Goal: Entertainment & Leisure: Browse casually

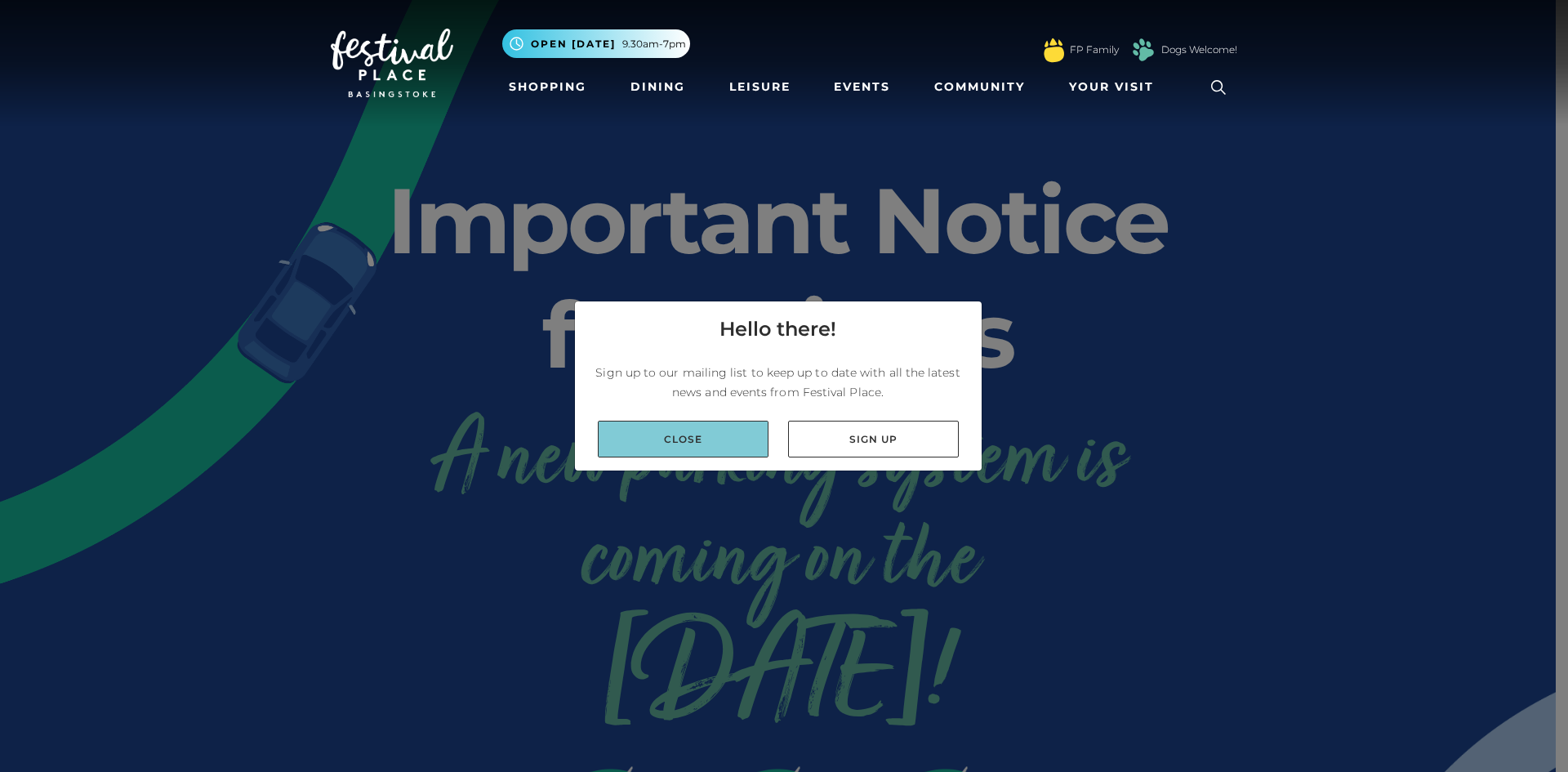
click at [696, 444] on link "Close" at bounding box center [683, 439] width 171 height 37
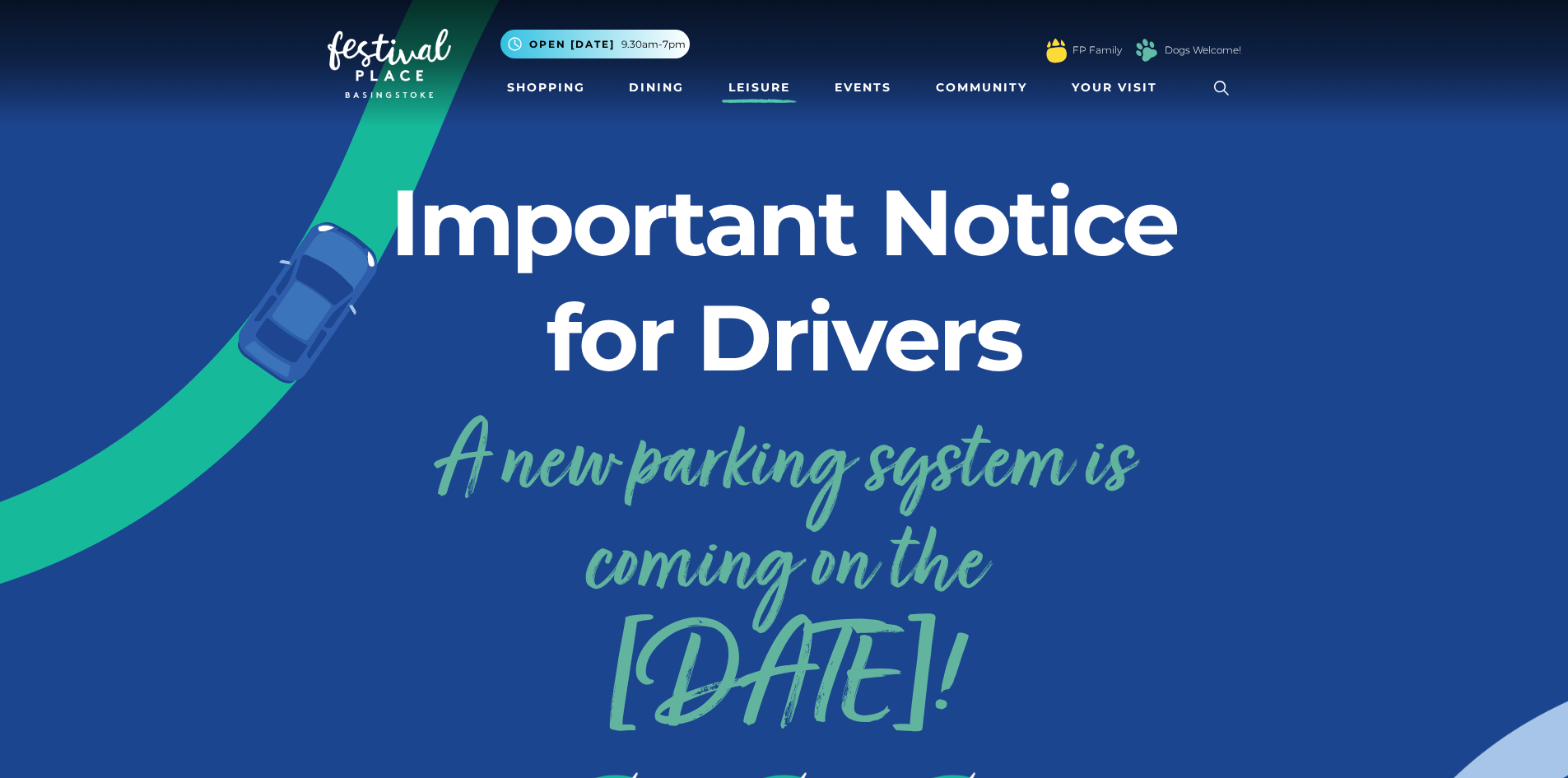
click at [767, 86] on link "Leisure" at bounding box center [759, 88] width 75 height 31
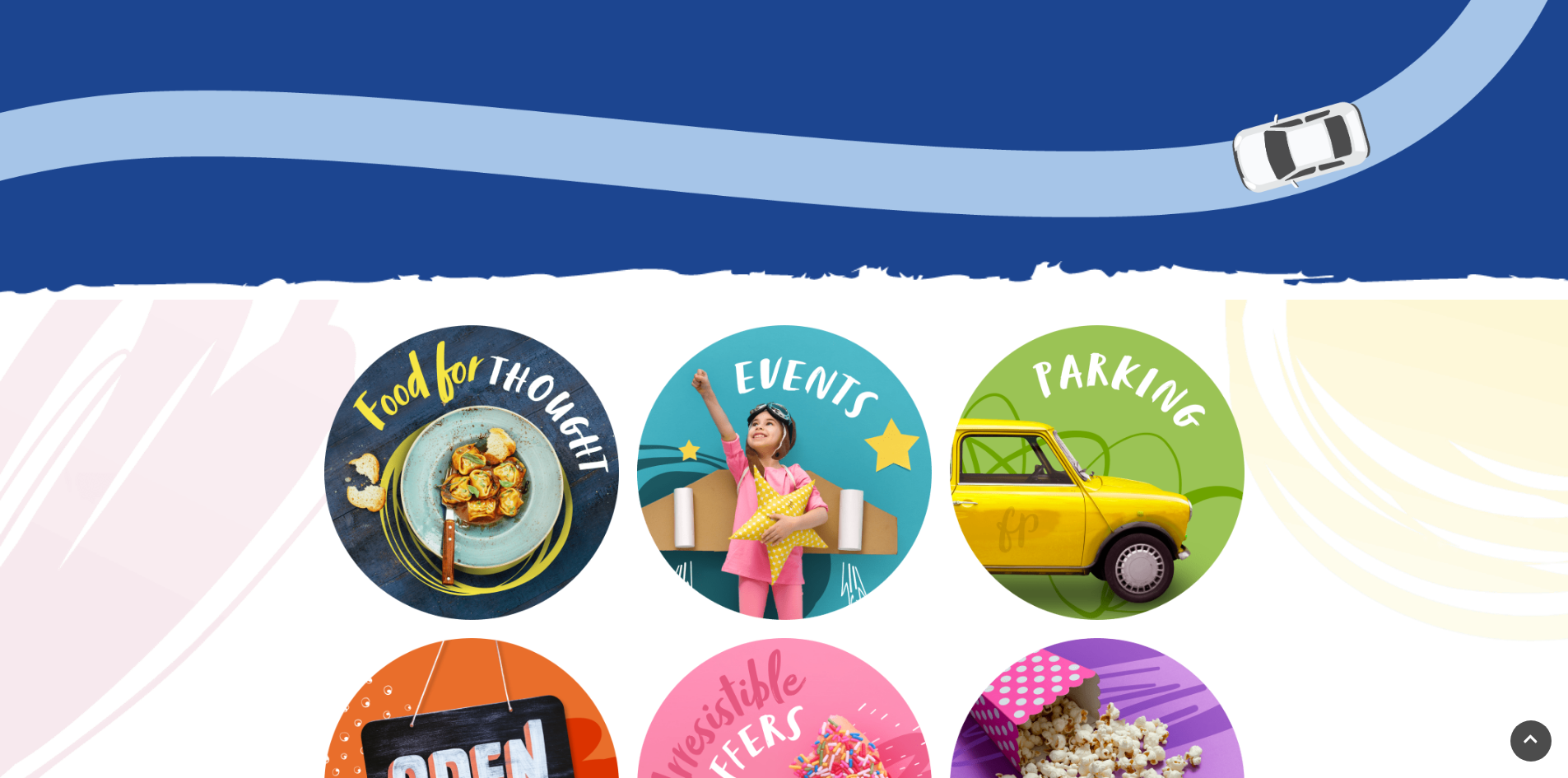
scroll to position [2059, 0]
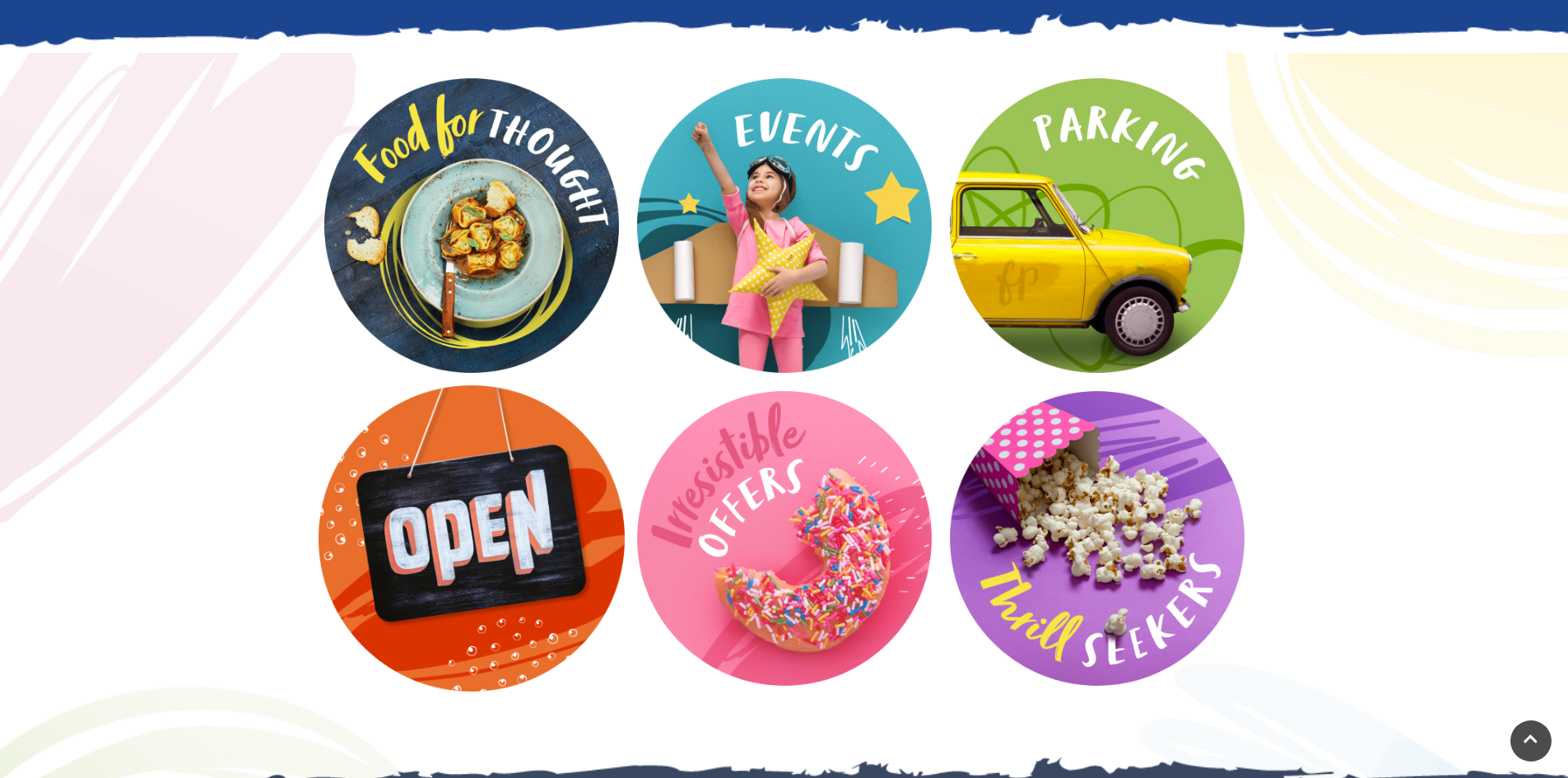
click at [463, 533] on video at bounding box center [472, 538] width 306 height 306
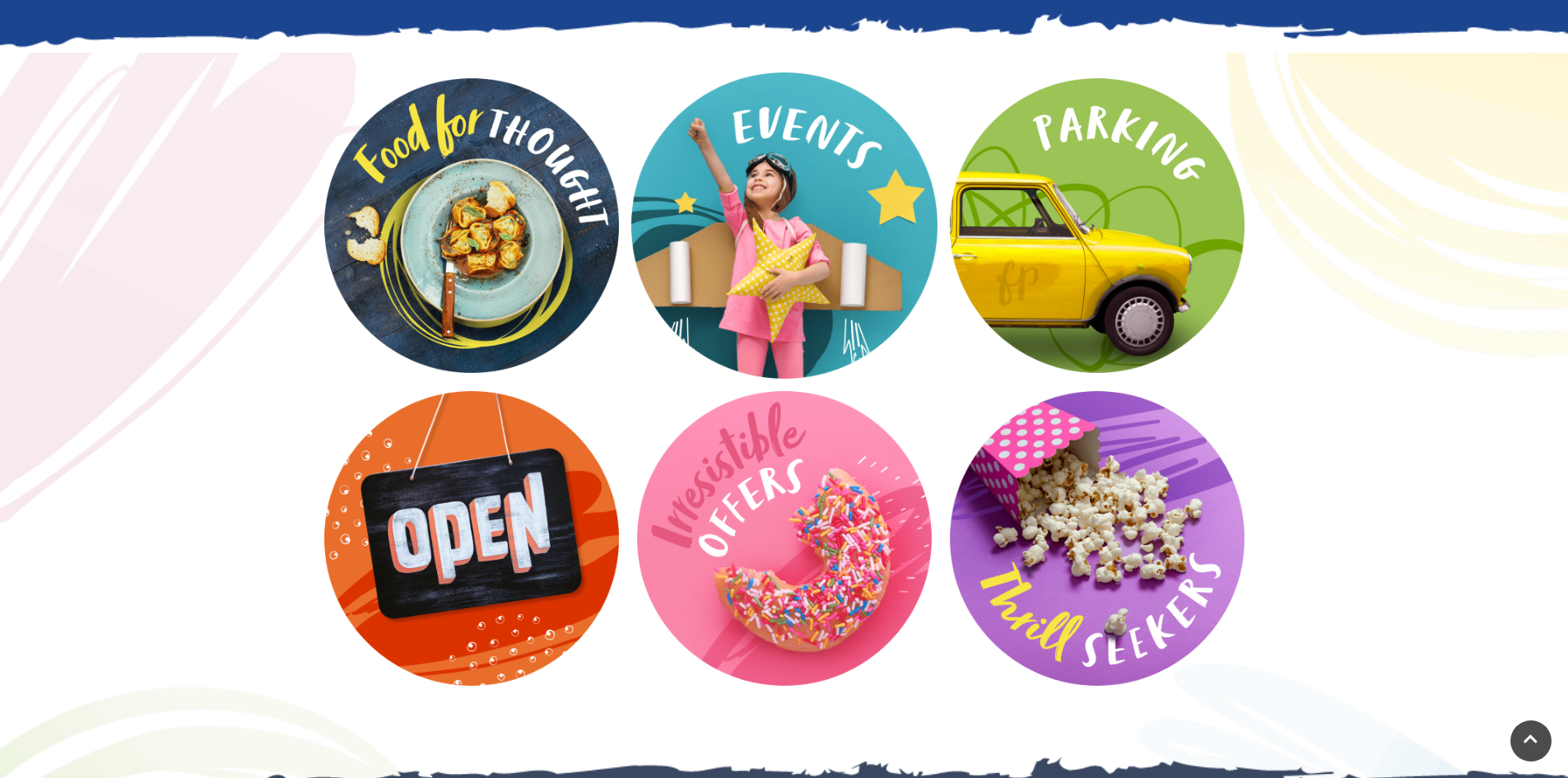
click at [785, 237] on video at bounding box center [784, 226] width 306 height 306
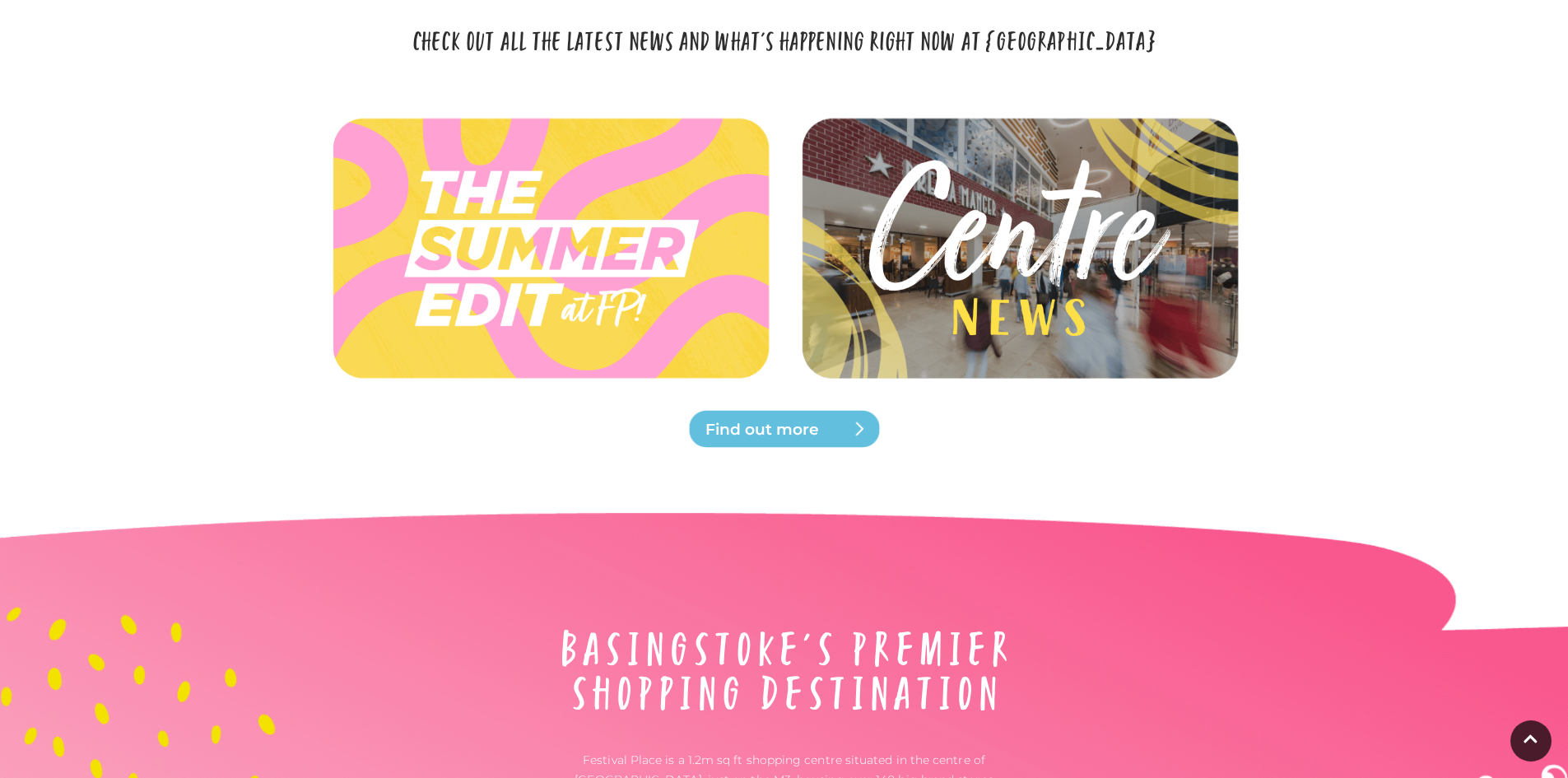
scroll to position [3622, 0]
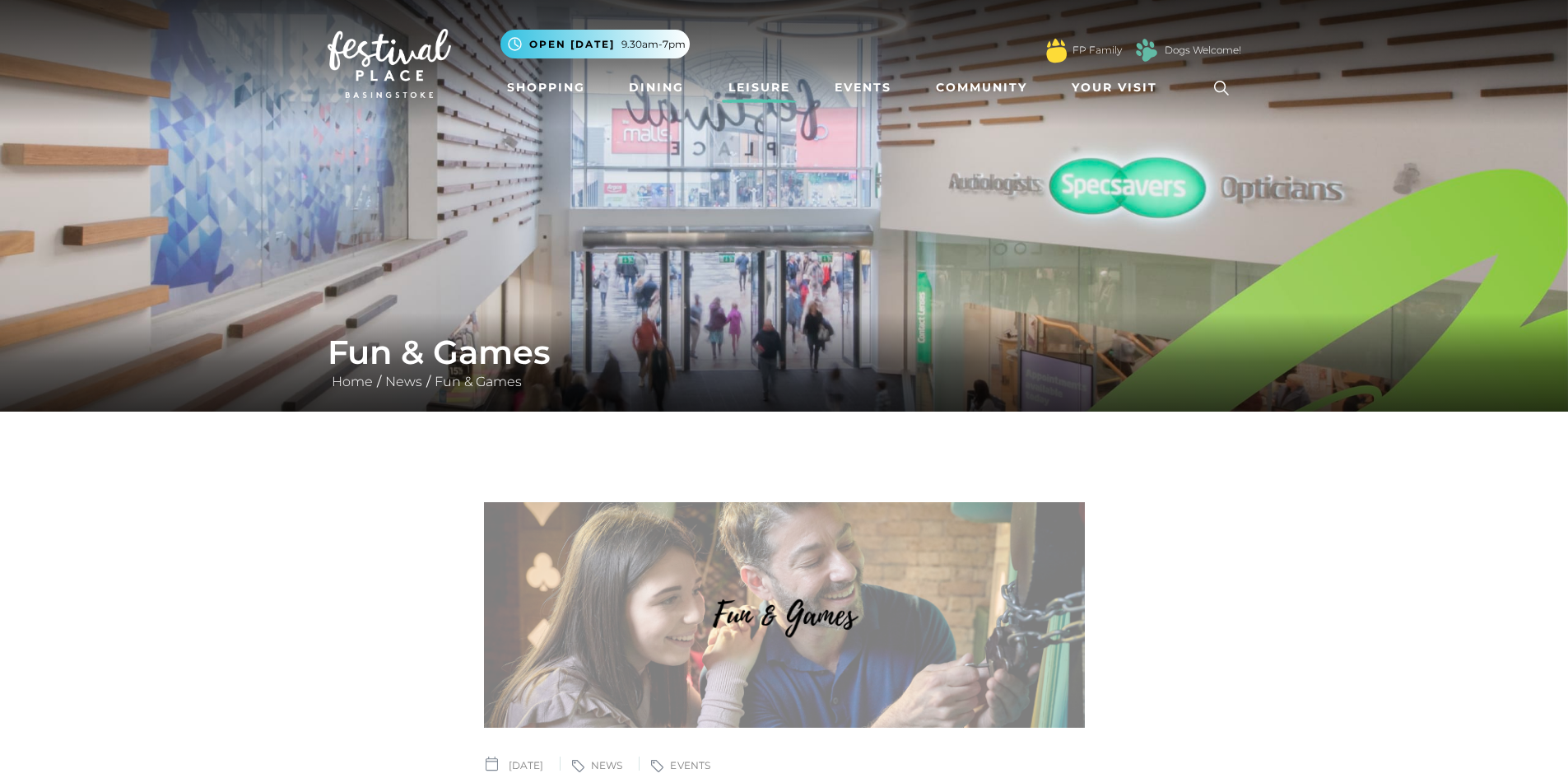
click at [750, 85] on link "Leisure" at bounding box center [759, 88] width 75 height 31
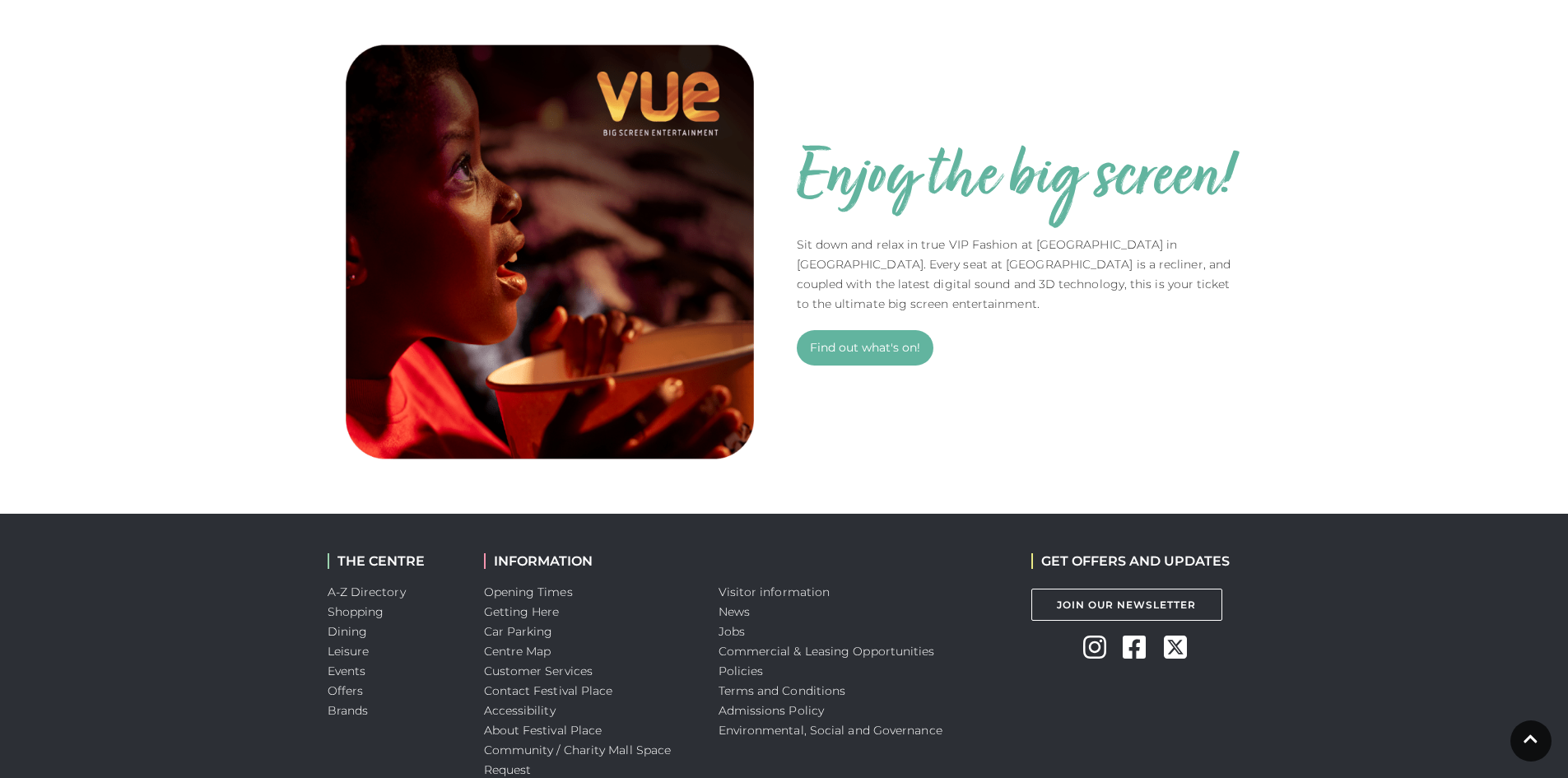
scroll to position [1178, 0]
